Goal: Information Seeking & Learning: Learn about a topic

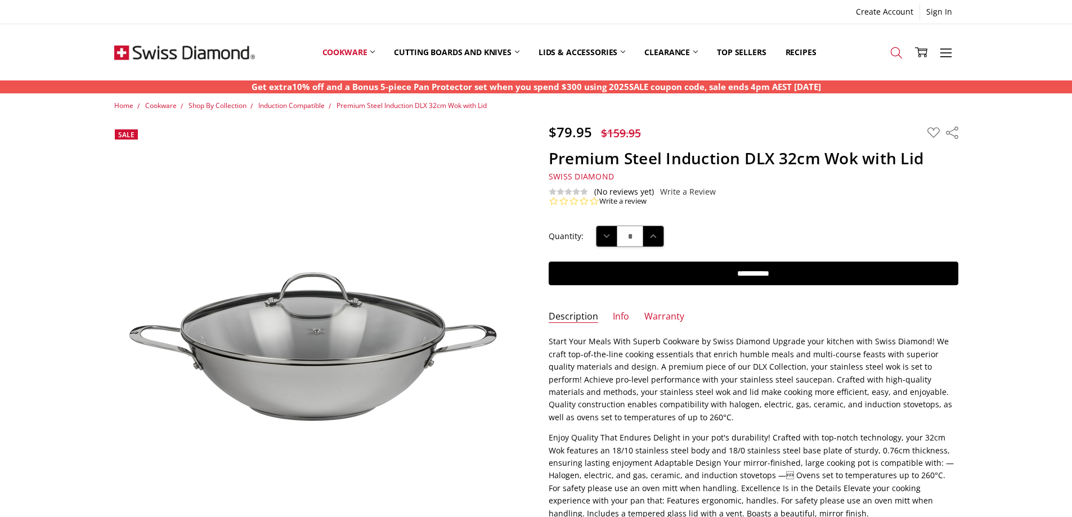
click at [896, 49] on icon at bounding box center [896, 53] width 12 height 12
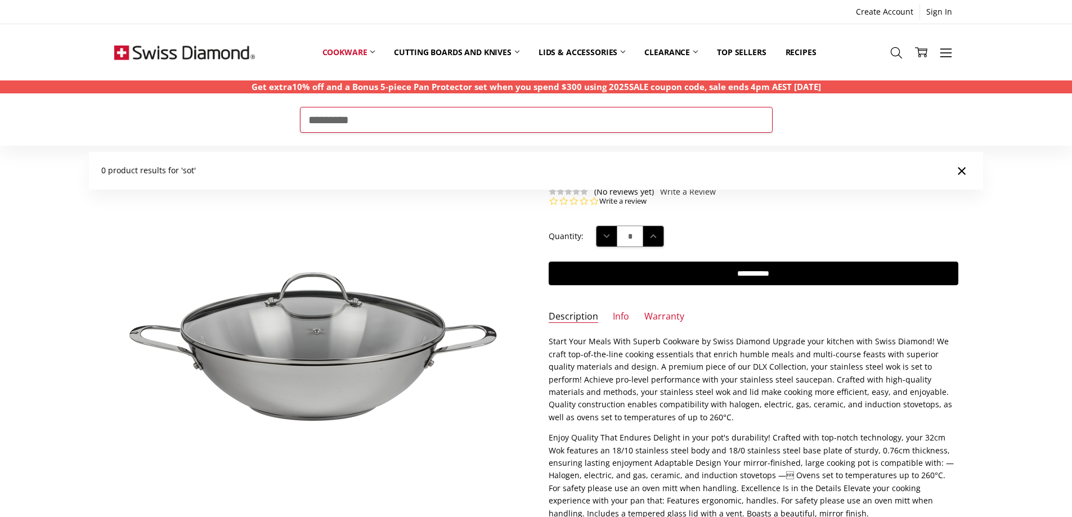
type input "*********"
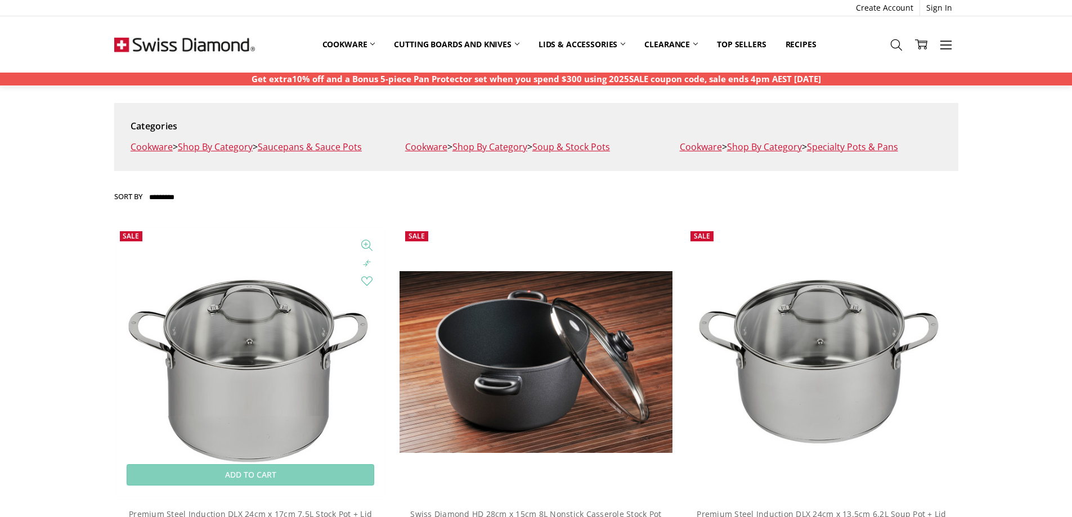
scroll to position [281, 0]
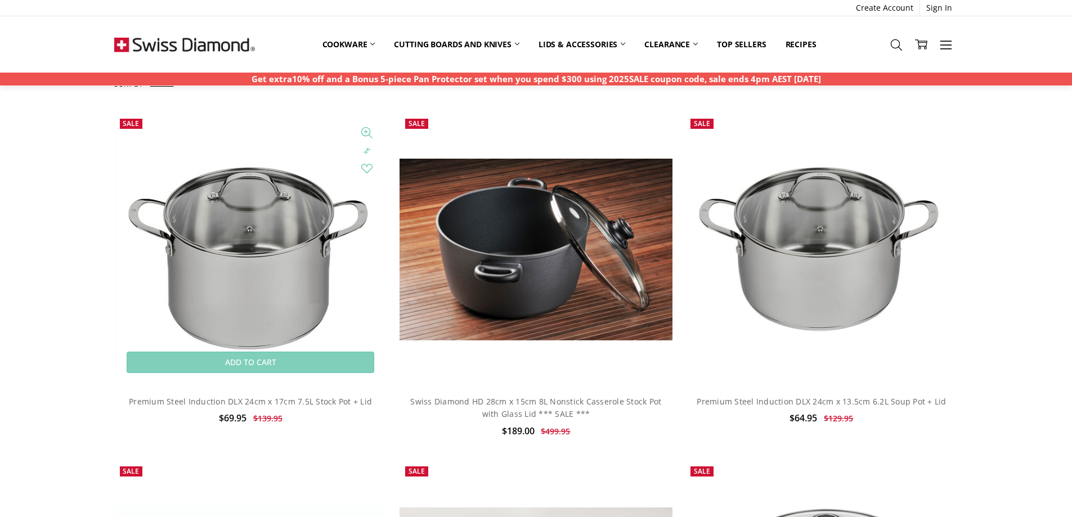
click at [264, 239] on img at bounding box center [250, 249] width 273 height 273
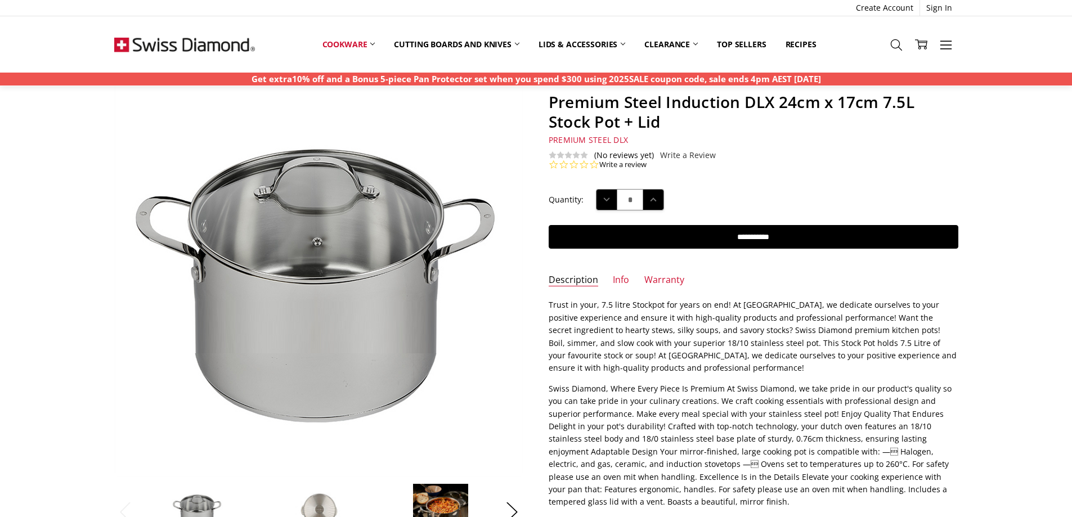
scroll to position [225, 0]
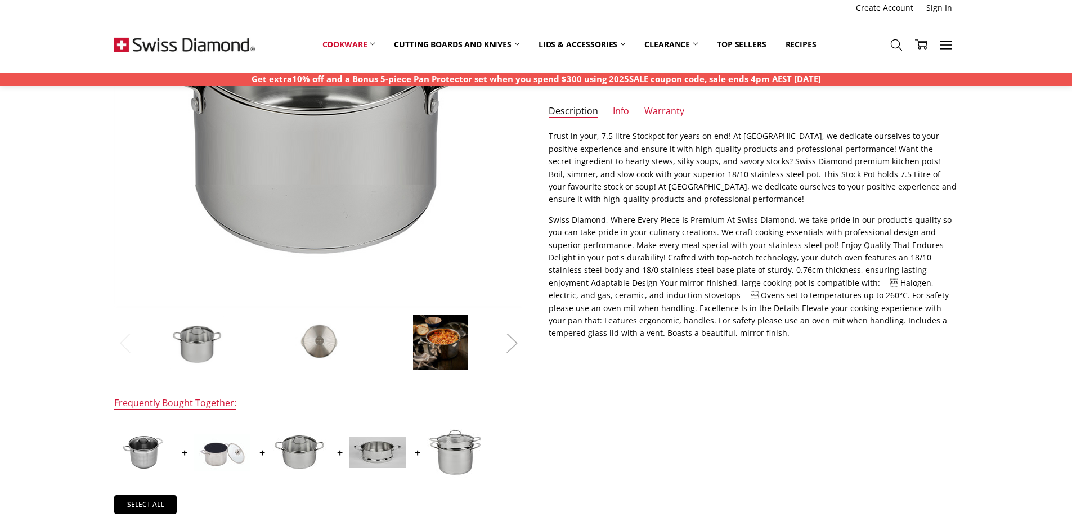
click at [512, 340] on button "Next" at bounding box center [512, 343] width 23 height 34
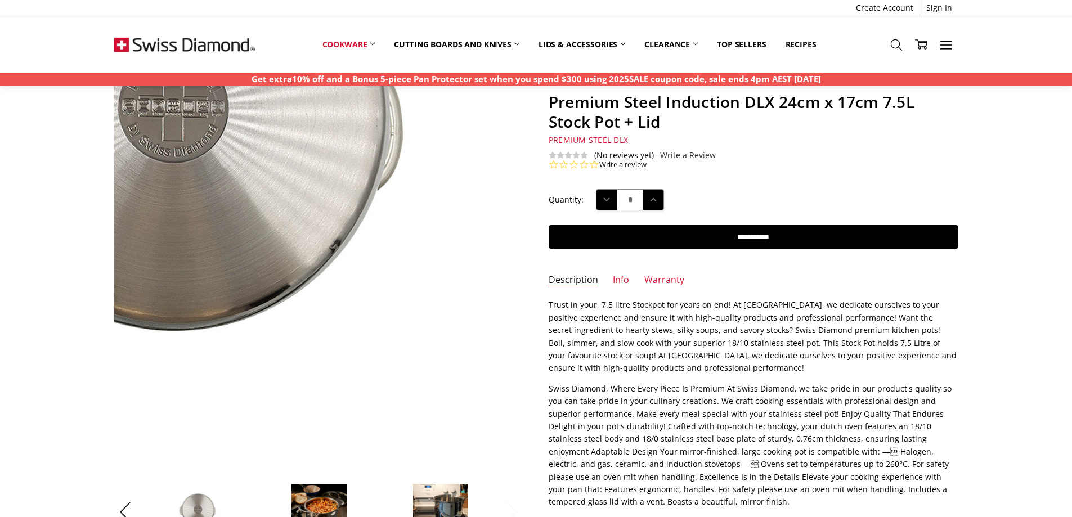
scroll to position [169, 0]
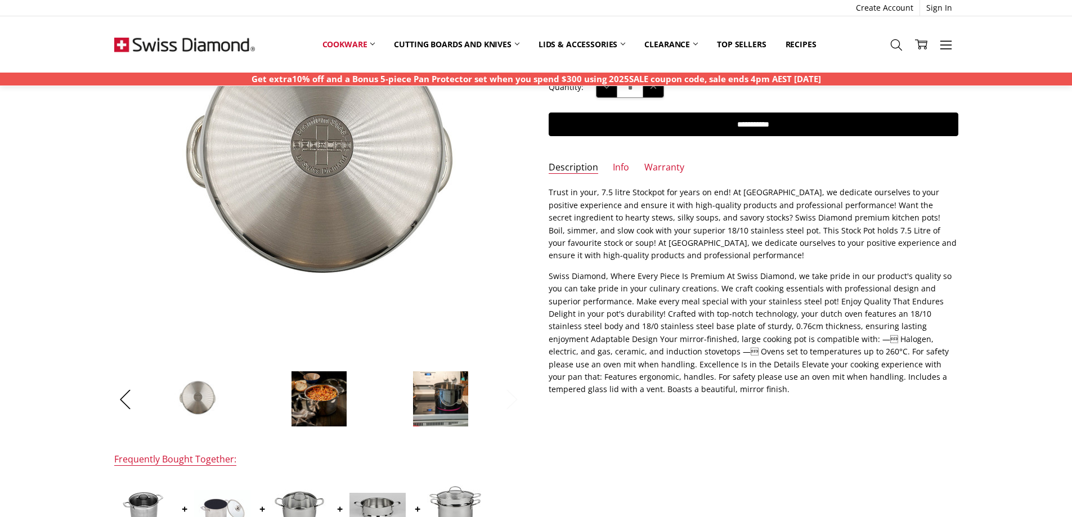
click at [511, 399] on button "Next" at bounding box center [512, 399] width 23 height 34
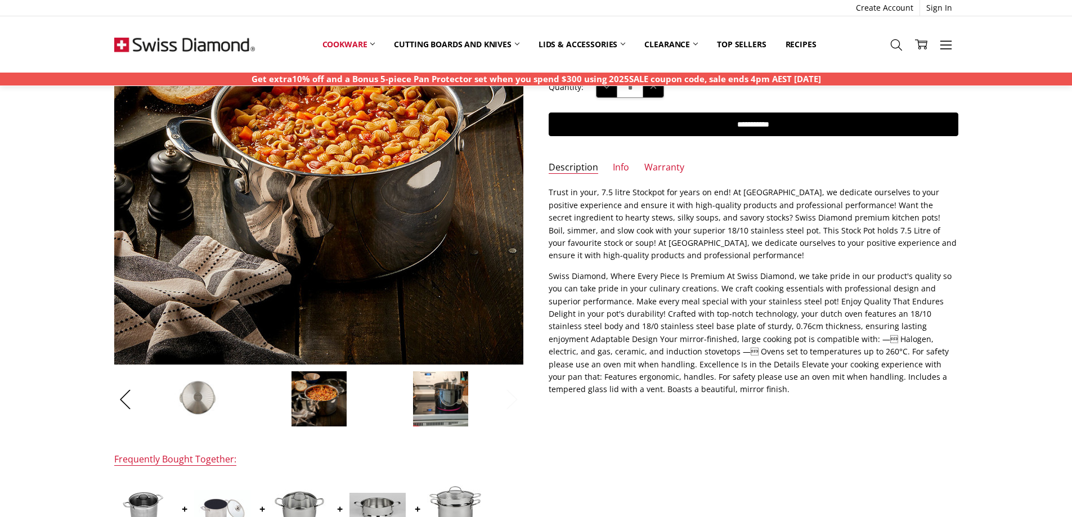
scroll to position [113, 0]
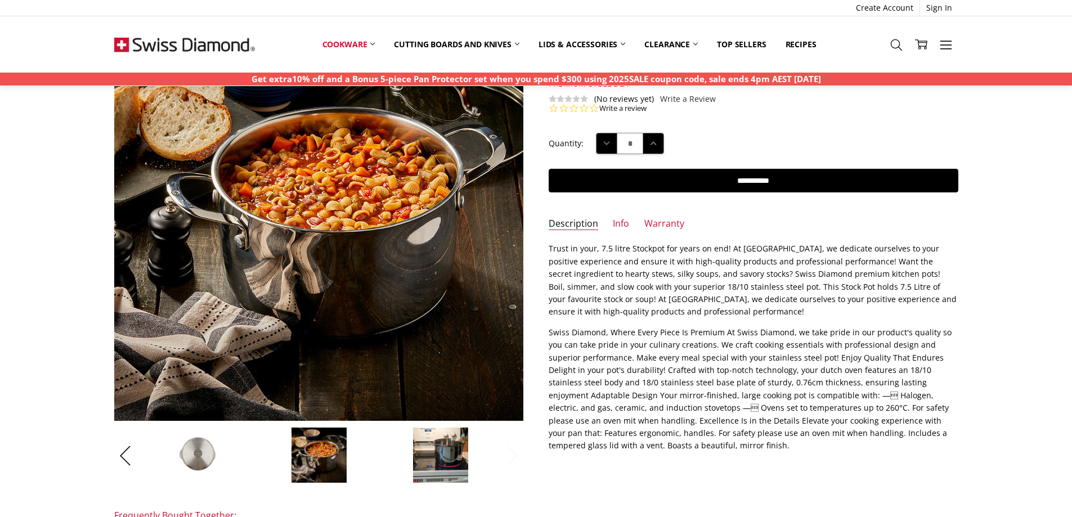
click at [512, 453] on button "Next" at bounding box center [512, 455] width 23 height 34
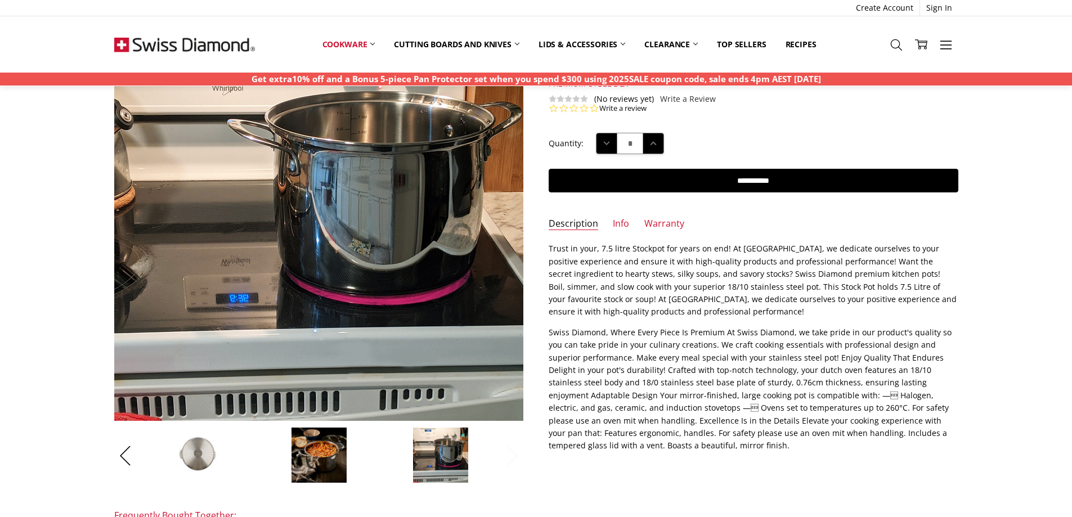
click at [514, 460] on button "Next" at bounding box center [512, 455] width 23 height 34
click at [510, 453] on button "Next" at bounding box center [512, 455] width 23 height 34
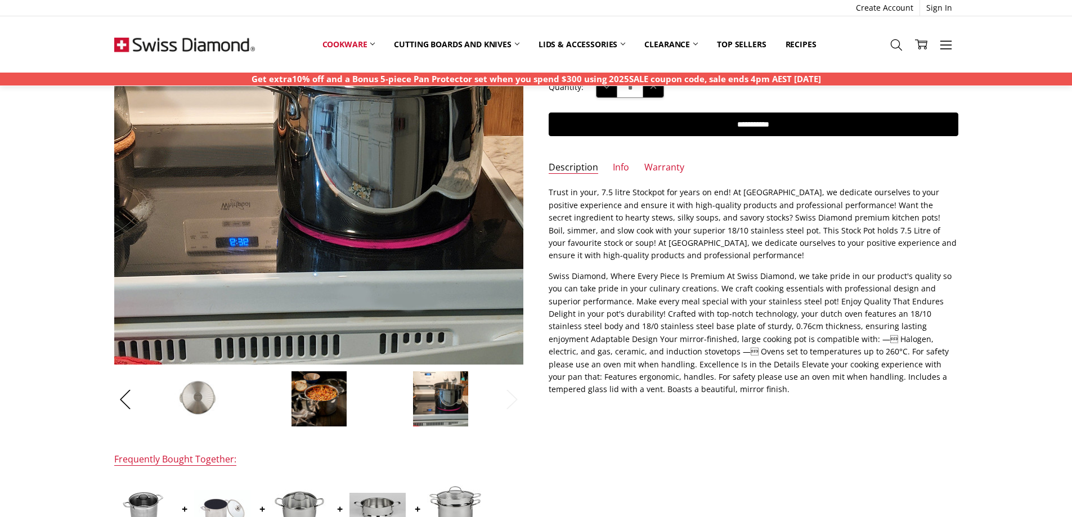
scroll to position [0, 0]
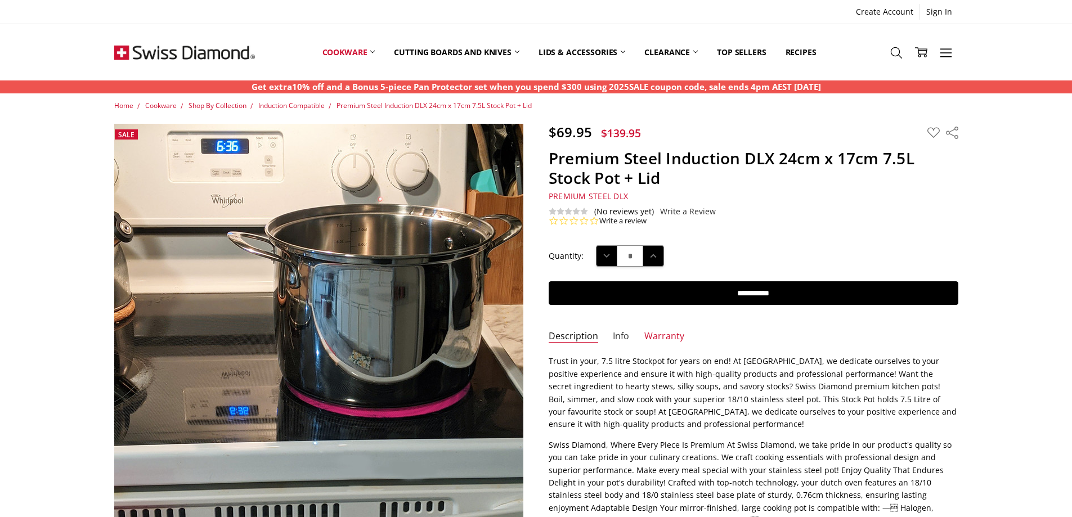
click at [619, 333] on link "Info" at bounding box center [621, 336] width 16 height 13
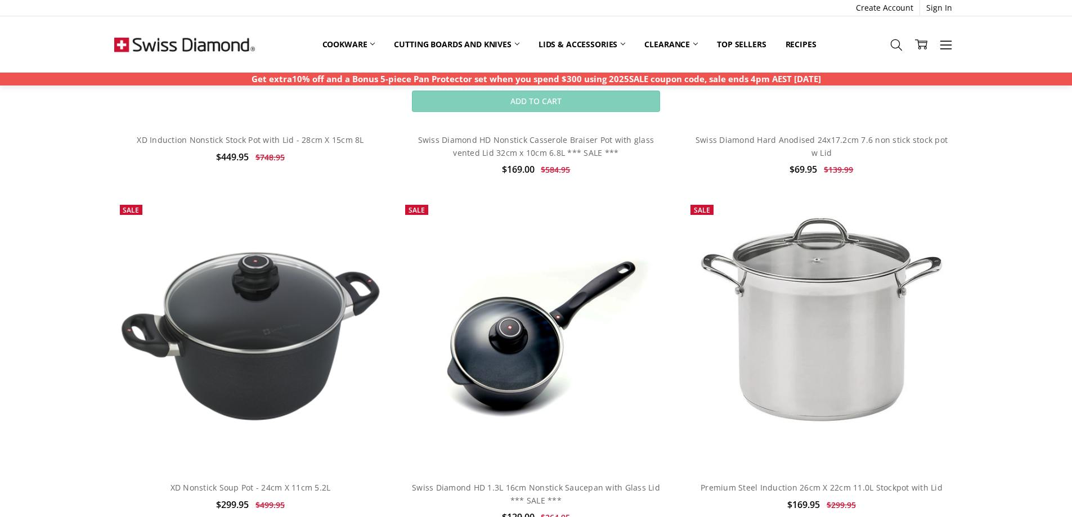
scroll to position [1069, 0]
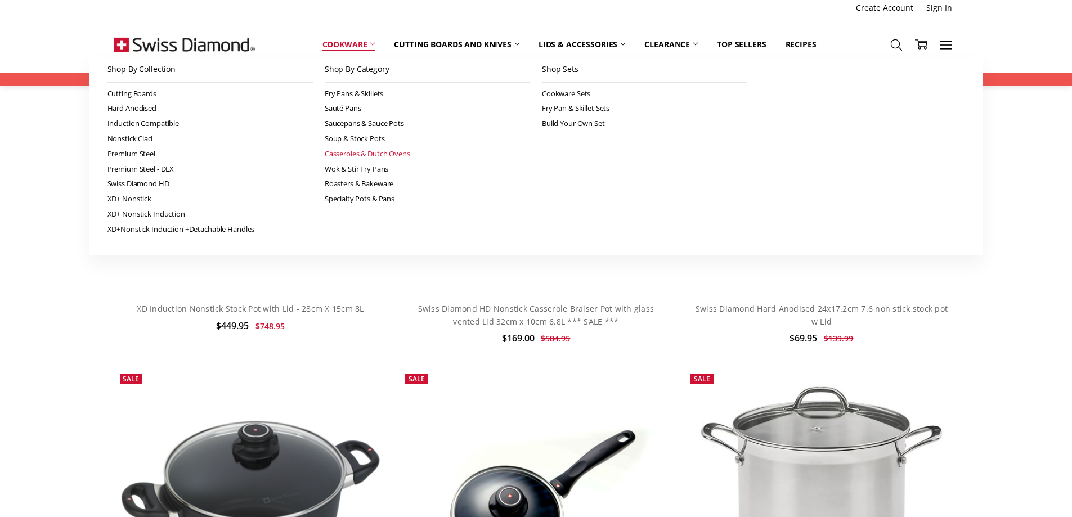
click at [346, 151] on link "Casseroles & Dutch Ovens" at bounding box center [427, 153] width 205 height 15
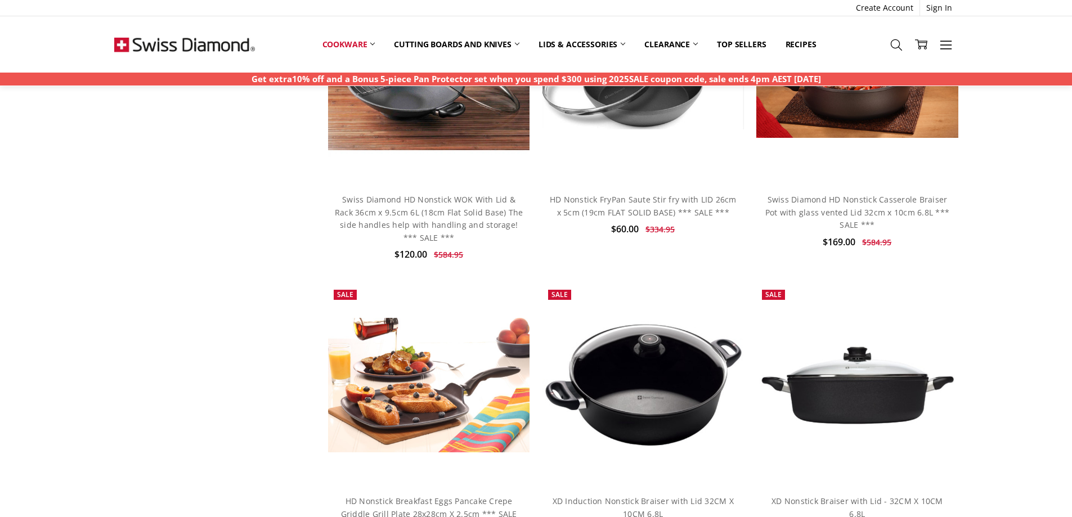
scroll to position [1238, 0]
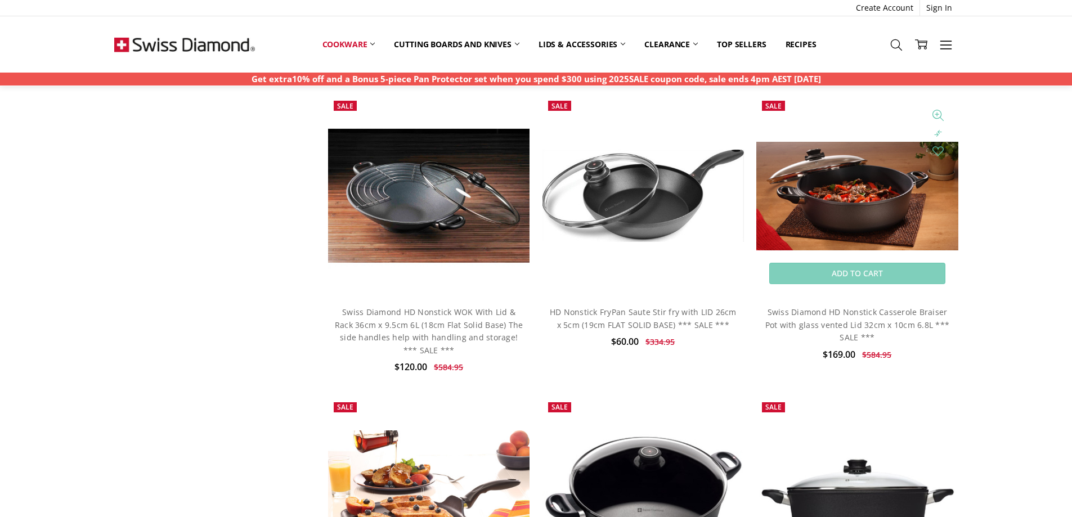
click at [861, 186] on img at bounding box center [856, 196] width 201 height 109
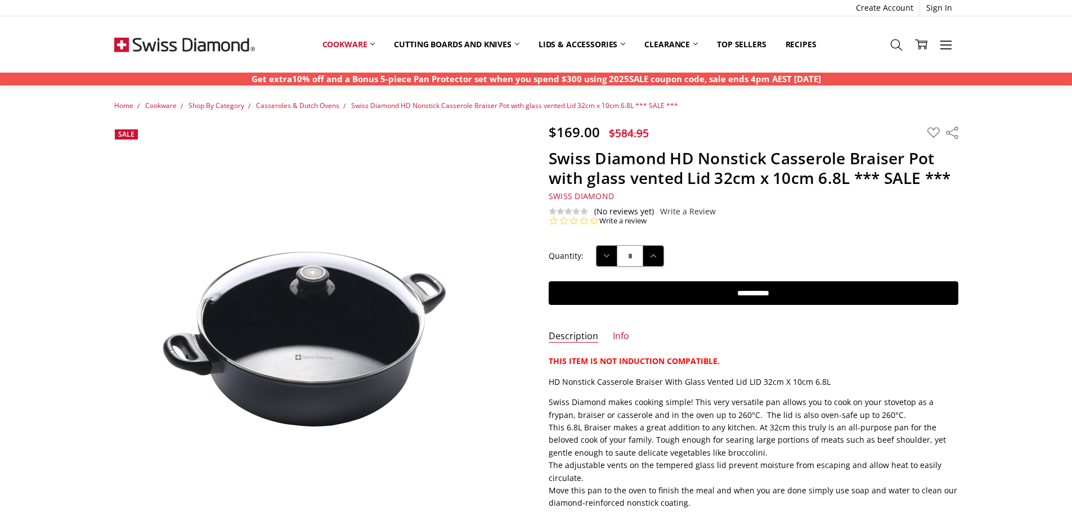
scroll to position [113, 0]
